Goal: Navigation & Orientation: Find specific page/section

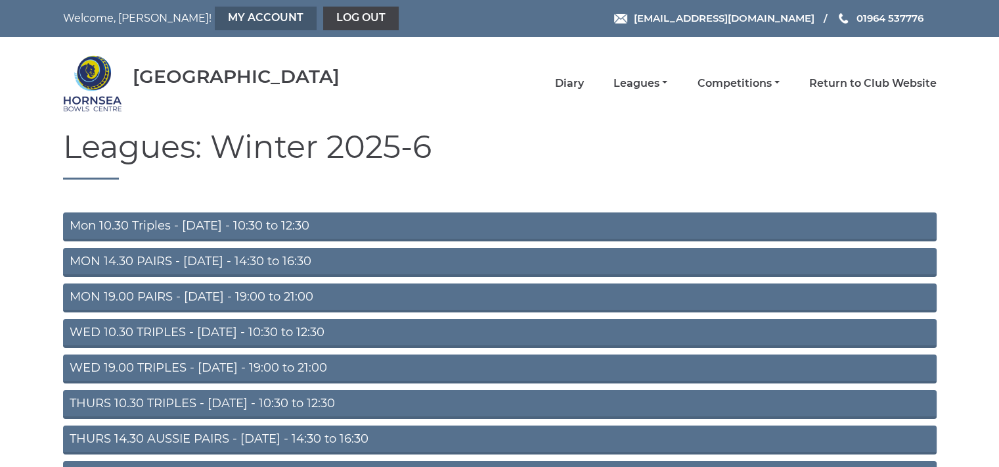
click at [223, 17] on link "My Account" at bounding box center [266, 19] width 102 height 24
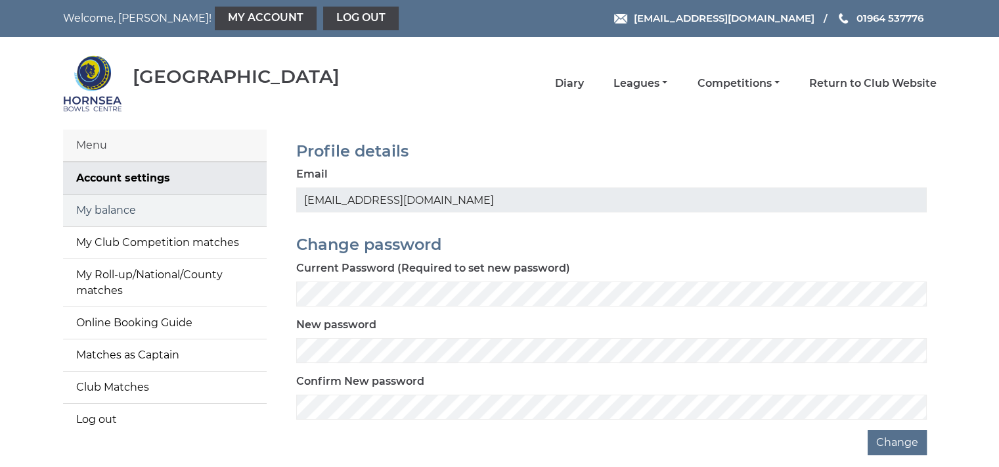
click at [206, 202] on link "My balance" at bounding box center [165, 211] width 204 height 32
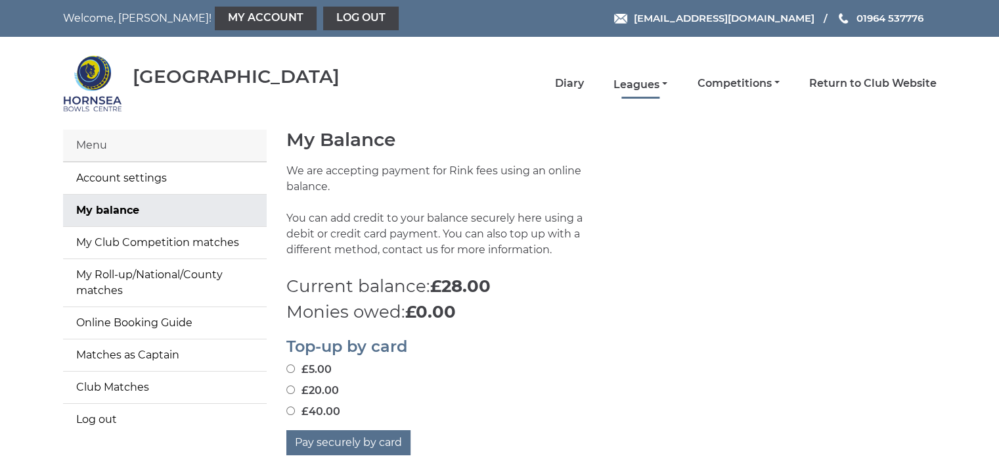
click at [633, 84] on link "Leagues" at bounding box center [641, 85] width 54 height 14
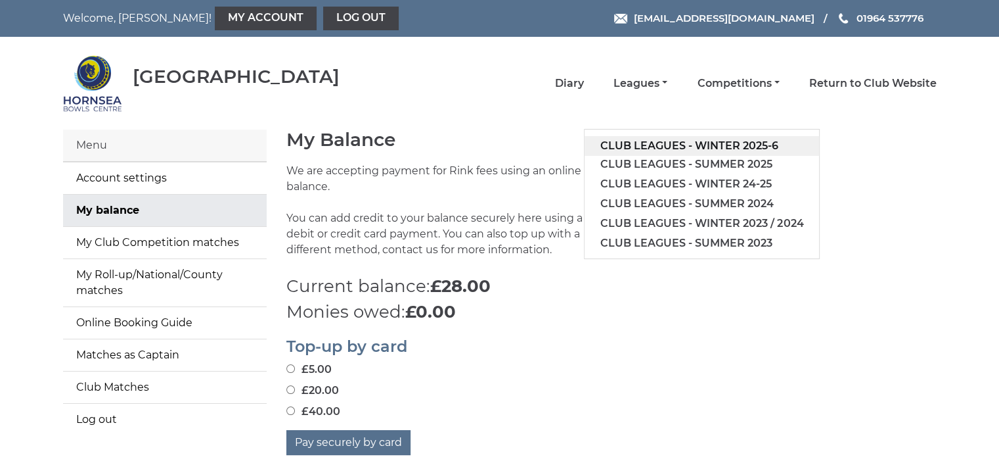
click at [633, 139] on link "Club leagues - Winter 2025-6" at bounding box center [702, 146] width 235 height 20
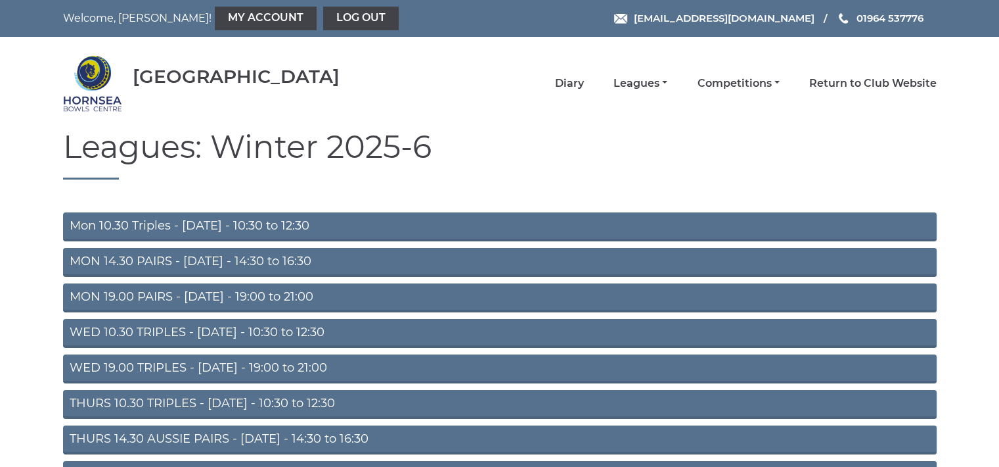
click at [208, 399] on link "THURS 10.30 TRIPLES - Thursday - 10:30 to 12:30" at bounding box center [500, 404] width 874 height 29
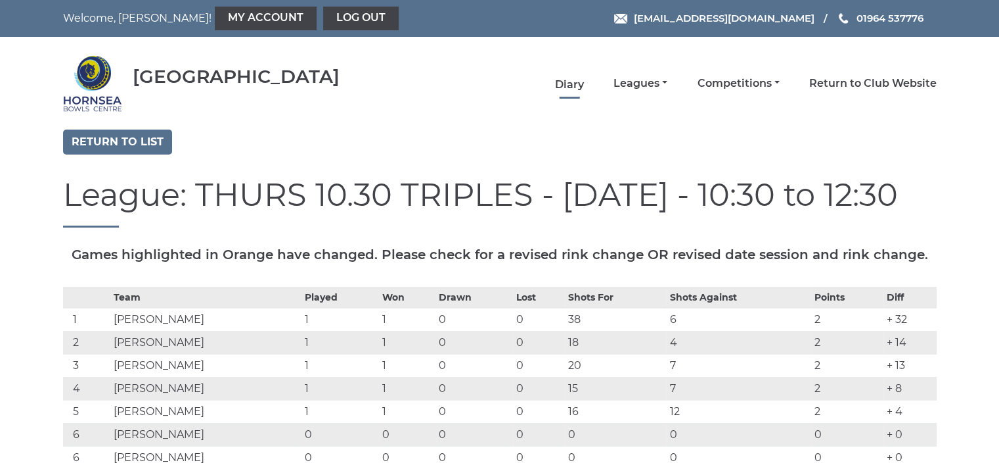
click at [564, 83] on link "Diary" at bounding box center [569, 85] width 29 height 14
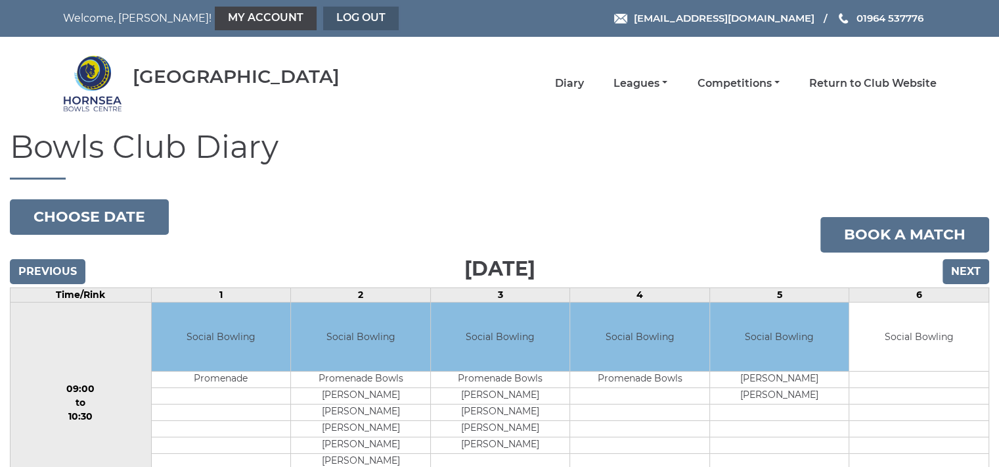
click at [323, 16] on link "Log out" at bounding box center [361, 19] width 76 height 24
